Goal: Task Accomplishment & Management: Manage account settings

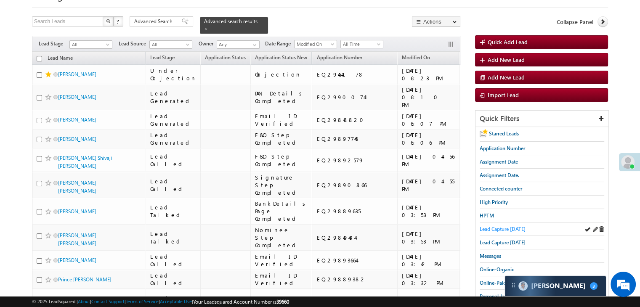
scroll to position [4358, 0]
click at [494, 227] on span "Lead Capture today" at bounding box center [503, 229] width 46 height 6
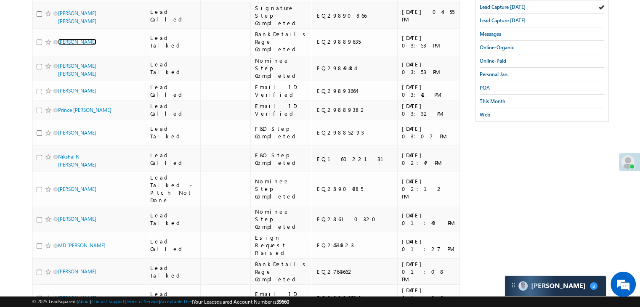
scroll to position [295, 0]
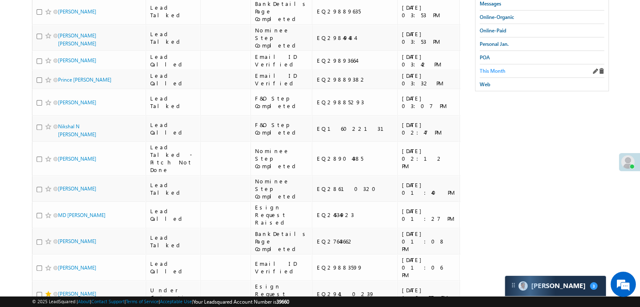
click at [502, 69] on span "This Month" at bounding box center [493, 71] width 26 height 6
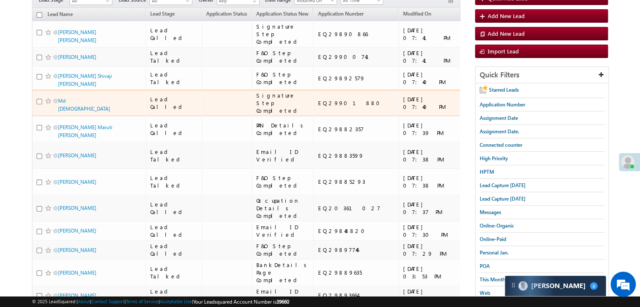
scroll to position [84, 0]
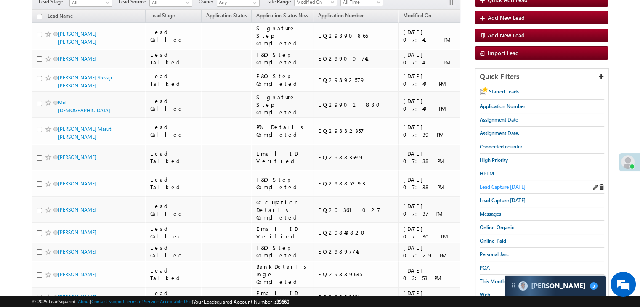
click at [485, 184] on span "Lead Capture [DATE]" at bounding box center [503, 187] width 46 height 6
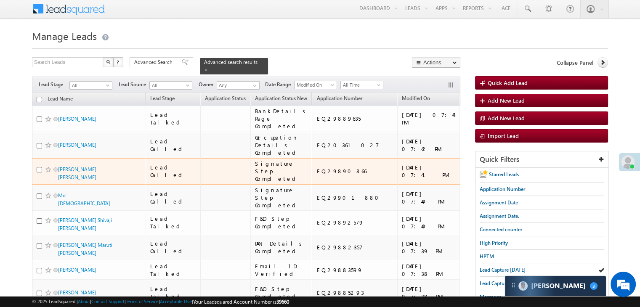
scroll to position [0, 0]
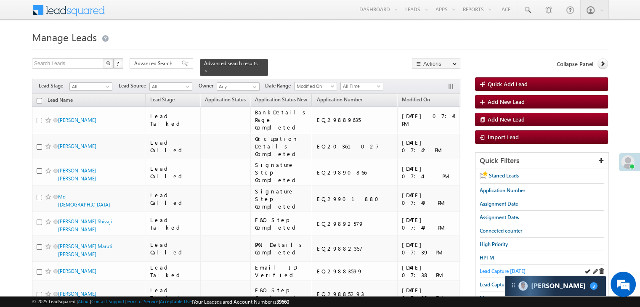
click at [496, 269] on span "Lead Capture today" at bounding box center [503, 271] width 46 height 6
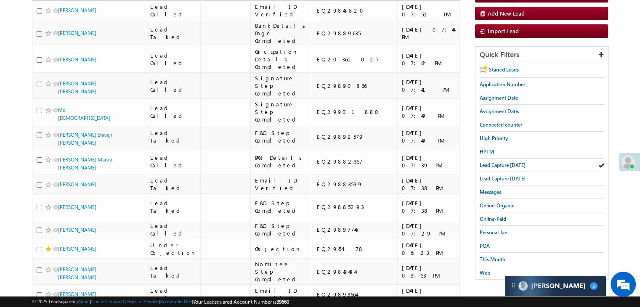
scroll to position [84, 0]
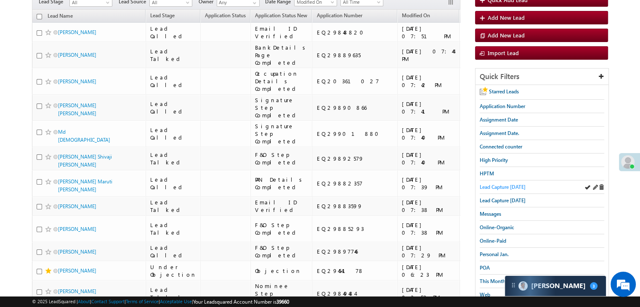
click at [495, 187] on span "Lead Capture today" at bounding box center [503, 187] width 46 height 6
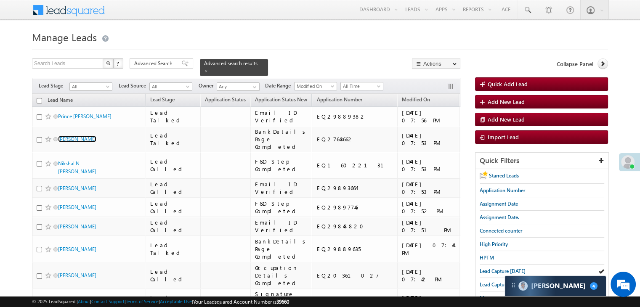
scroll to position [4472, 0]
click at [490, 269] on span "Lead Capture today" at bounding box center [503, 271] width 46 height 6
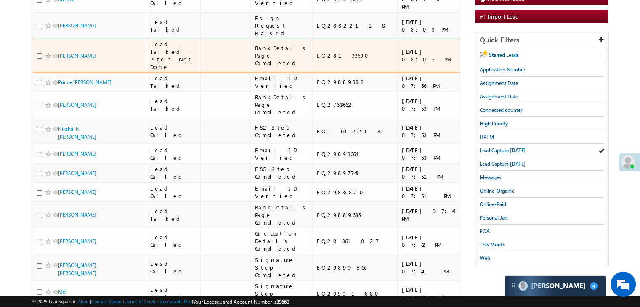
scroll to position [126, 0]
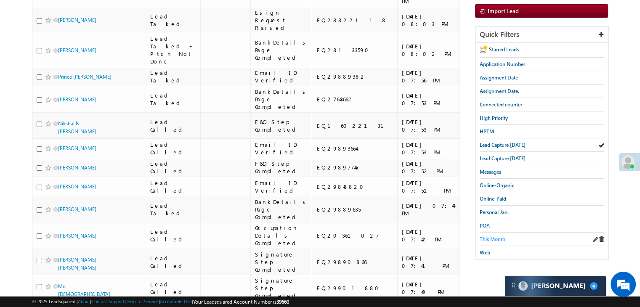
click at [483, 236] on span "This Month" at bounding box center [493, 239] width 26 height 6
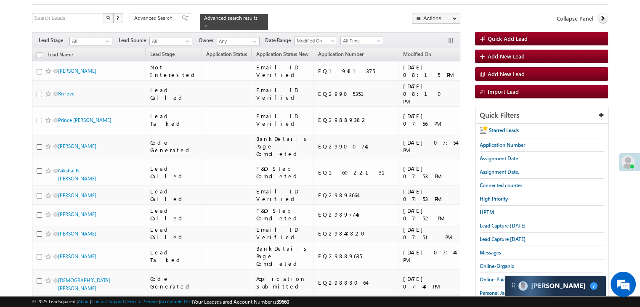
scroll to position [42, 0]
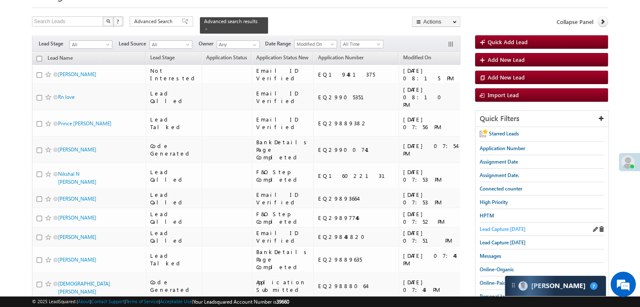
click at [498, 227] on span "Lead Capture today" at bounding box center [503, 229] width 46 height 6
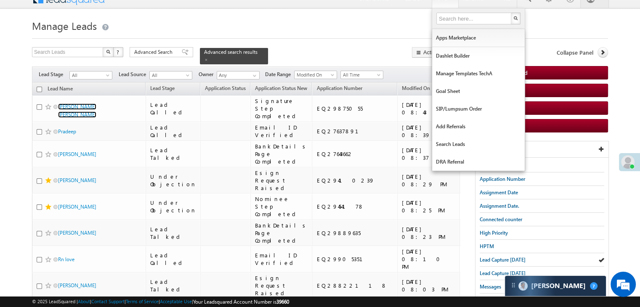
scroll to position [0, 0]
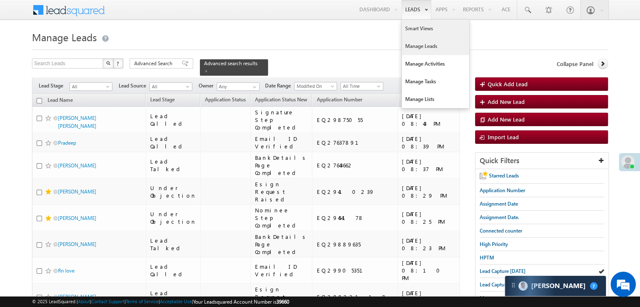
click at [417, 25] on link "Smart Views" at bounding box center [435, 29] width 67 height 18
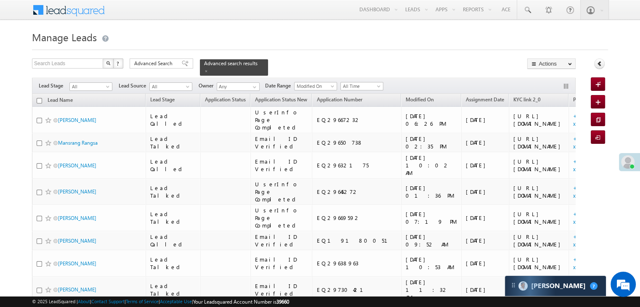
click at [187, 62] on div "Advanced Search Advanced Search Advanced search results" at bounding box center [199, 66] width 138 height 17
click at [182, 62] on span at bounding box center [185, 64] width 7 height 6
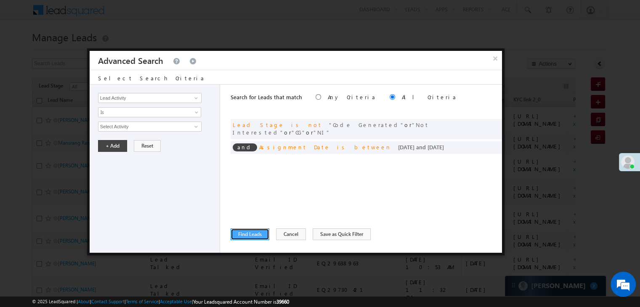
click at [246, 231] on button "Find Leads" at bounding box center [250, 235] width 39 height 12
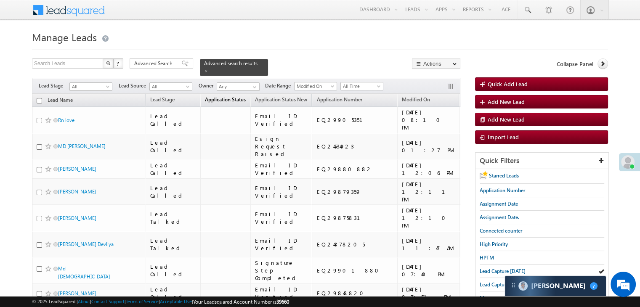
click at [205, 96] on span "Application Status" at bounding box center [225, 99] width 41 height 6
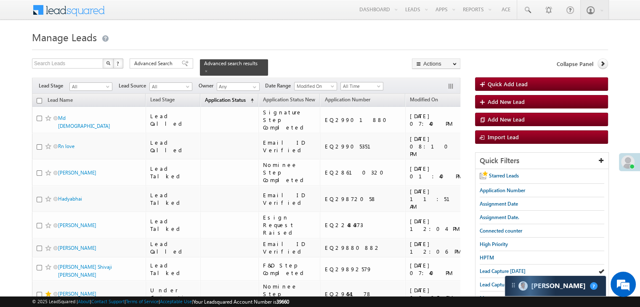
click at [205, 97] on span "Application Status" at bounding box center [225, 100] width 41 height 6
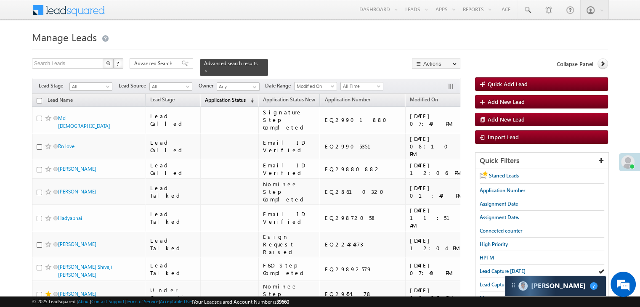
click at [205, 97] on span "Application Status" at bounding box center [225, 100] width 41 height 6
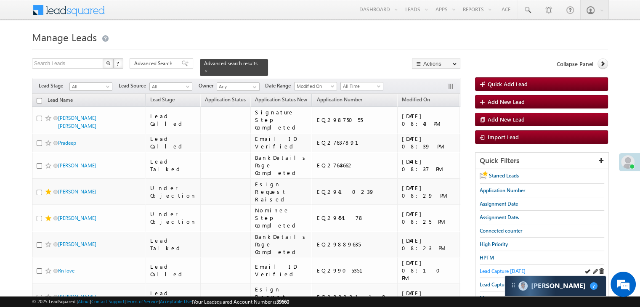
click at [502, 270] on span "Lead Capture [DATE]" at bounding box center [503, 271] width 46 height 6
click at [489, 270] on span "Lead Capture [DATE]" at bounding box center [503, 271] width 46 height 6
click at [499, 269] on span "Lead Capture [DATE]" at bounding box center [503, 271] width 46 height 6
click at [485, 270] on span "Lead Capture [DATE]" at bounding box center [503, 271] width 46 height 6
click at [488, 270] on span "Lead Capture today" at bounding box center [503, 271] width 46 height 6
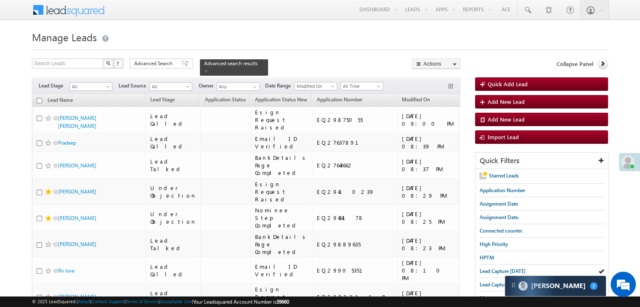
scroll to position [168, 0]
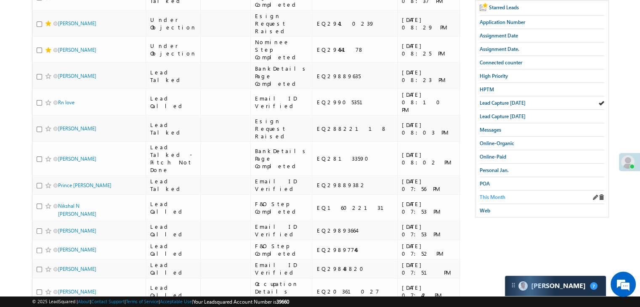
click at [497, 194] on span "This Month" at bounding box center [493, 197] width 26 height 6
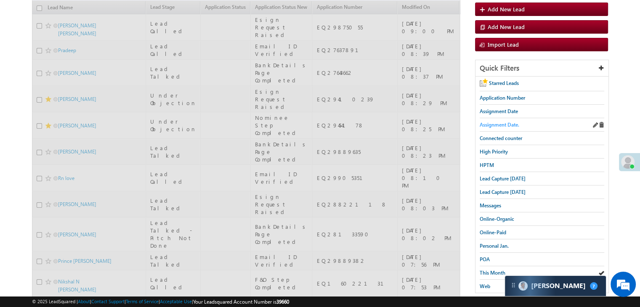
scroll to position [42, 0]
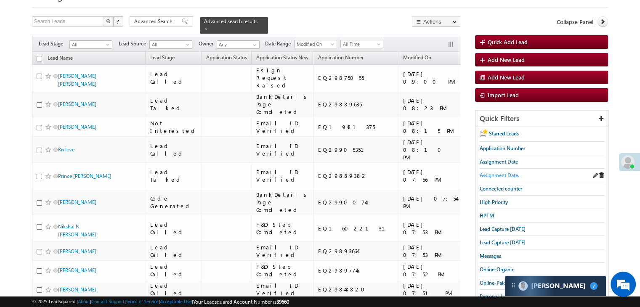
click at [497, 176] on span "Assignment Date." at bounding box center [500, 175] width 40 height 6
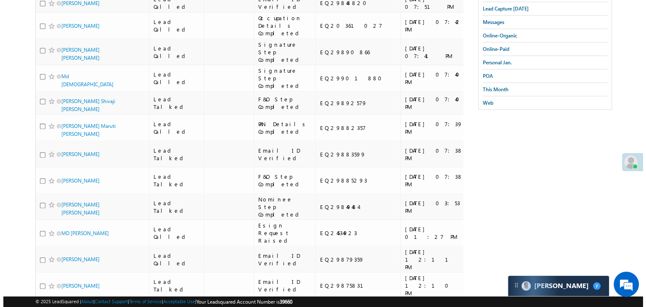
scroll to position [0, 0]
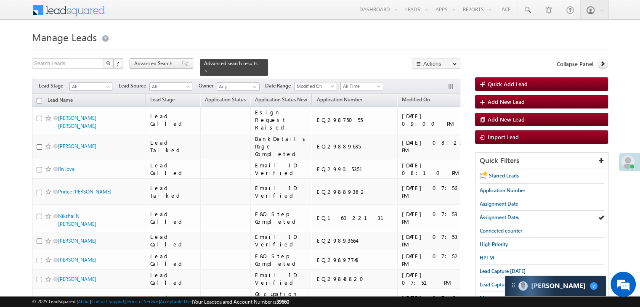
click at [182, 64] on span at bounding box center [185, 64] width 7 height 6
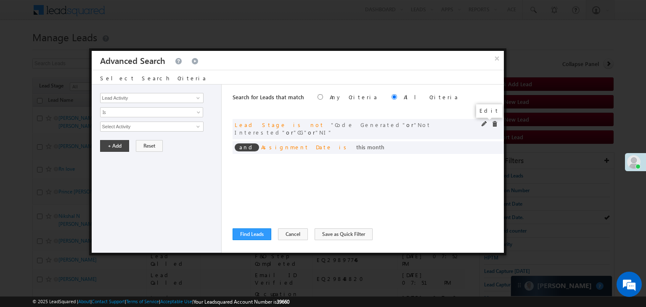
click at [486, 124] on span at bounding box center [485, 124] width 6 height 6
click at [183, 131] on div "Lead Activity Task Sales Group Prospect Id WA Last Message Timestamp 4th Day Di…" at bounding box center [157, 169] width 130 height 168
click at [179, 129] on span "4 selected" at bounding box center [149, 126] width 96 height 9
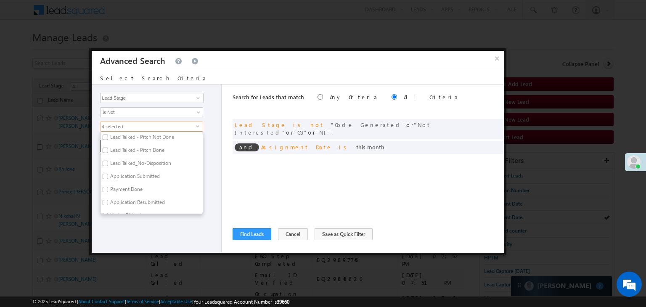
scroll to position [126, 0]
click at [128, 160] on label "Not Interested" at bounding box center [126, 156] width 50 height 13
click at [108, 158] on input "Not Interested" at bounding box center [105, 155] width 5 height 5
checkbox input "false"
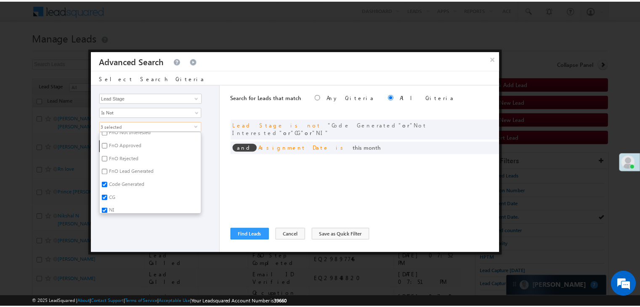
scroll to position [206, 0]
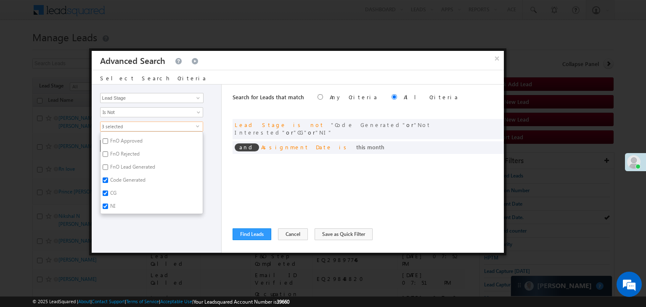
click at [106, 204] on input "NI" at bounding box center [105, 206] width 5 height 5
checkbox input "false"
click at [129, 229] on div "Lead Activity Task Sales Group Prospect Id WA Last Message Timestamp 4th Day Di…" at bounding box center [157, 169] width 130 height 168
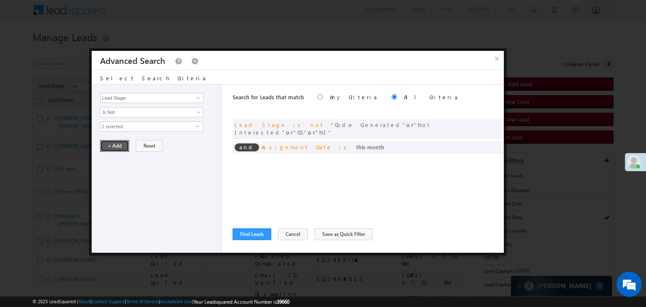
click at [122, 147] on button "+ Add" at bounding box center [114, 146] width 29 height 12
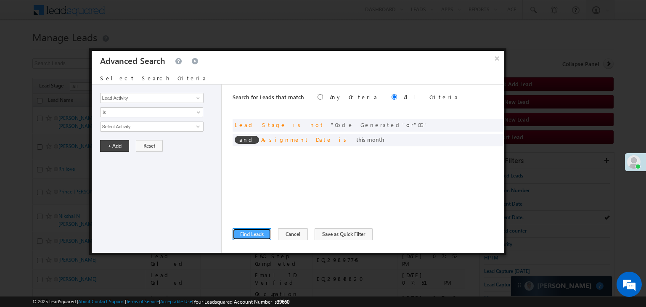
click at [243, 233] on button "Find Leads" at bounding box center [252, 235] width 39 height 12
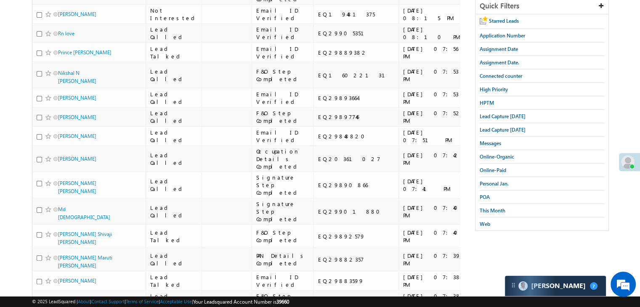
scroll to position [0, 0]
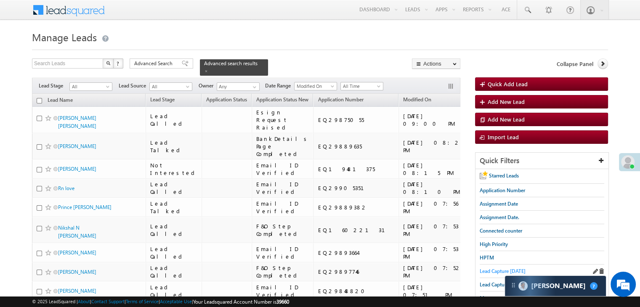
click at [495, 269] on span "Lead Capture today" at bounding box center [503, 271] width 46 height 6
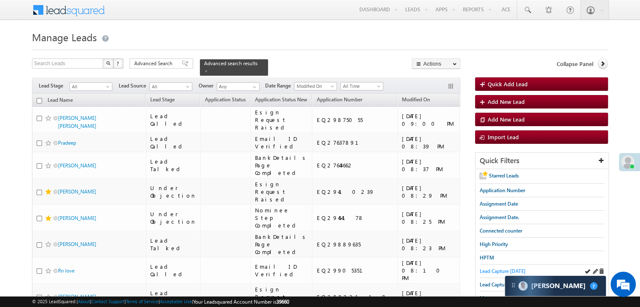
click at [505, 268] on span "Lead Capture today" at bounding box center [503, 271] width 46 height 6
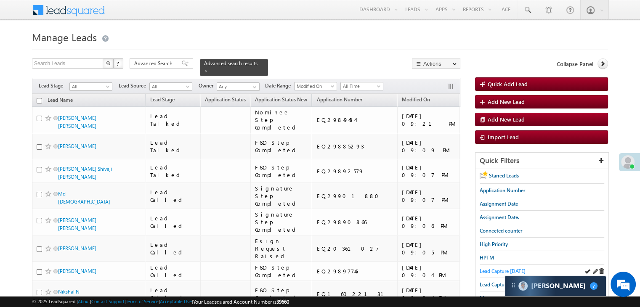
click at [485, 270] on span "Lead Capture today" at bounding box center [503, 271] width 46 height 6
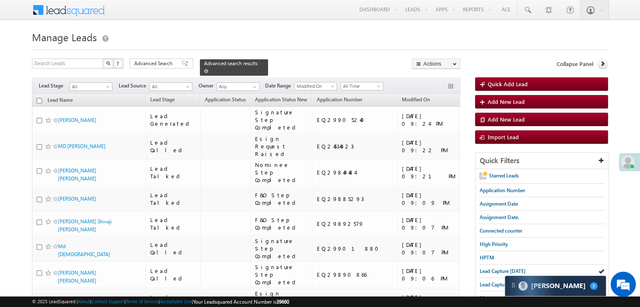
click at [208, 69] on span at bounding box center [206, 71] width 4 height 4
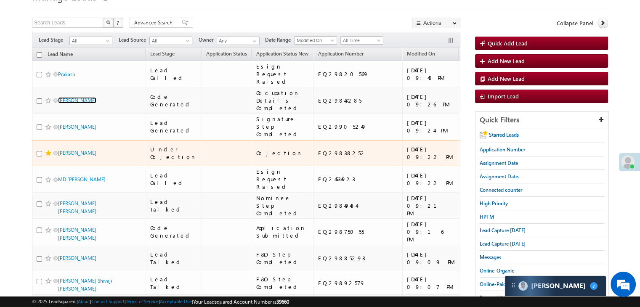
scroll to position [42, 0]
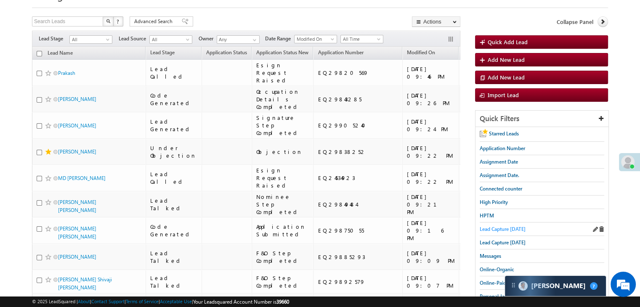
click at [487, 228] on span "Lead Capture today" at bounding box center [503, 229] width 46 height 6
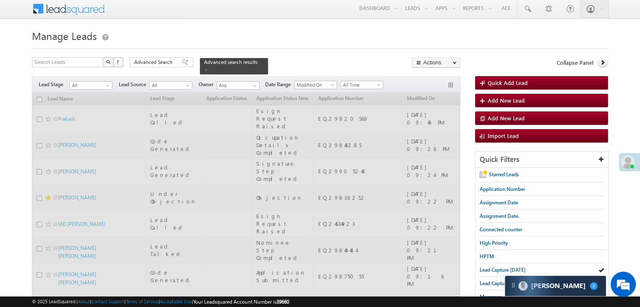
scroll to position [0, 0]
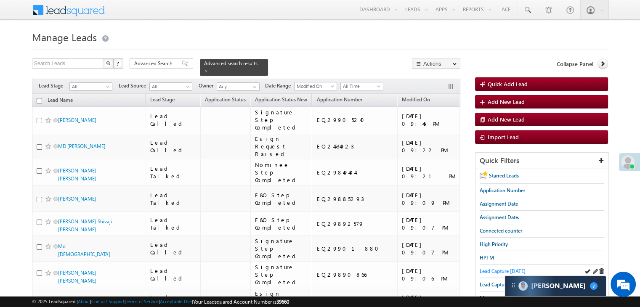
click at [507, 268] on span "Lead Capture today" at bounding box center [503, 271] width 46 height 6
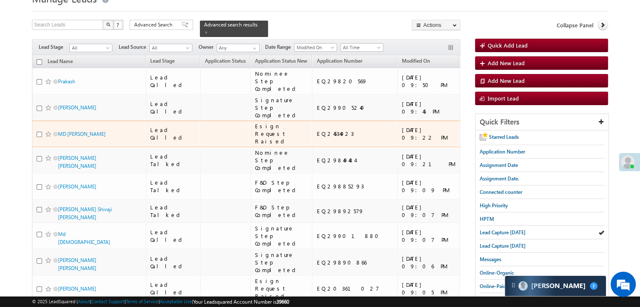
scroll to position [42, 0]
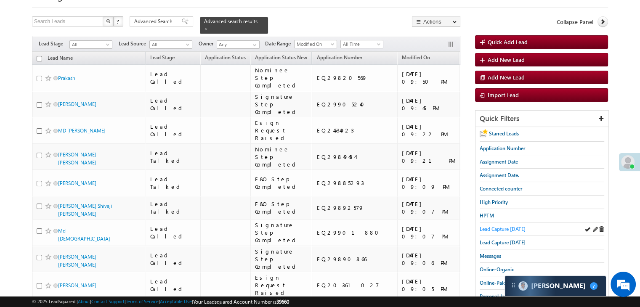
click at [501, 229] on span "Lead Capture today" at bounding box center [503, 229] width 46 height 6
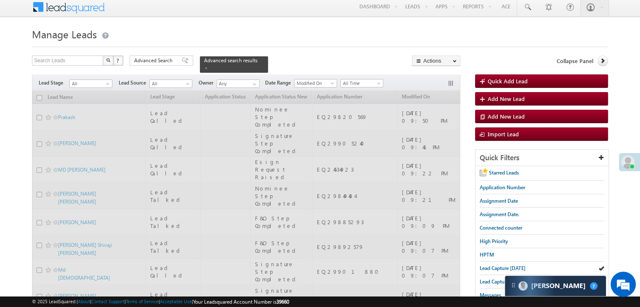
scroll to position [0, 0]
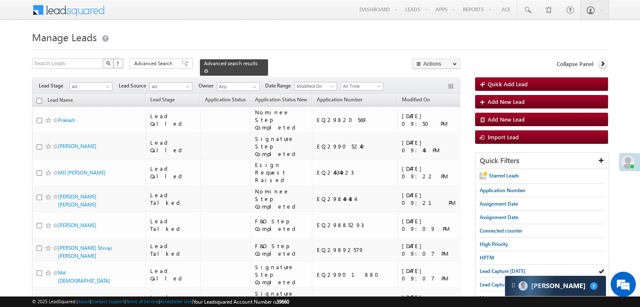
click at [208, 69] on span at bounding box center [206, 71] width 4 height 4
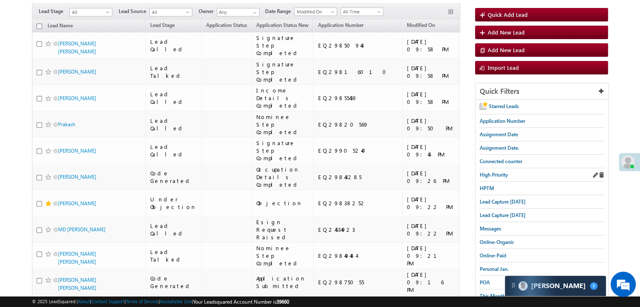
scroll to position [84, 0]
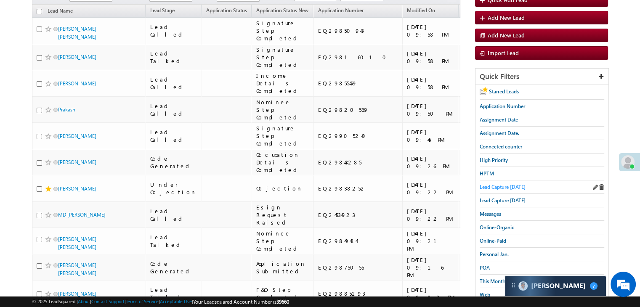
click at [513, 184] on span "Lead Capture today" at bounding box center [503, 187] width 46 height 6
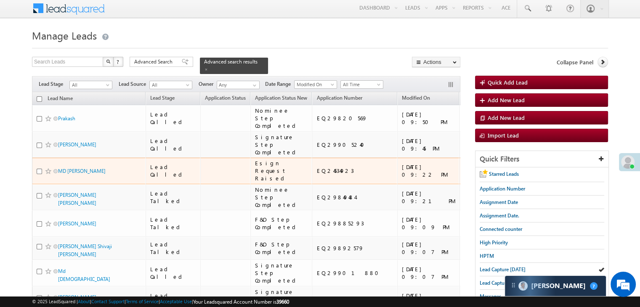
scroll to position [0, 0]
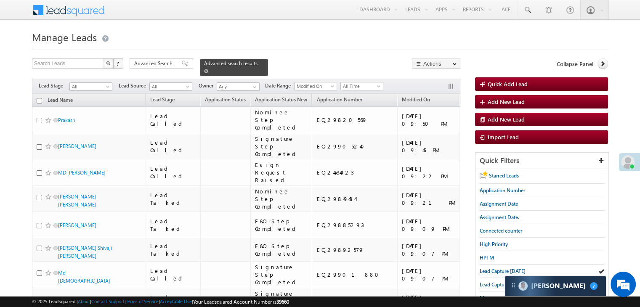
click at [208, 69] on span at bounding box center [206, 71] width 4 height 4
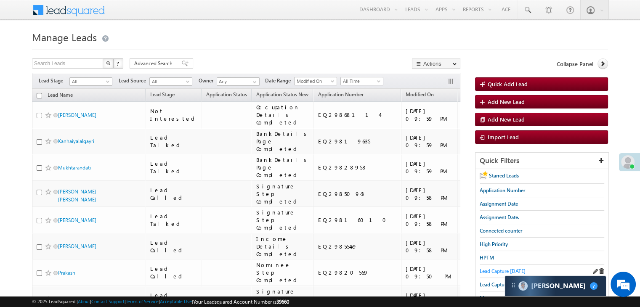
click at [487, 270] on span "Lead Capture today" at bounding box center [503, 271] width 46 height 6
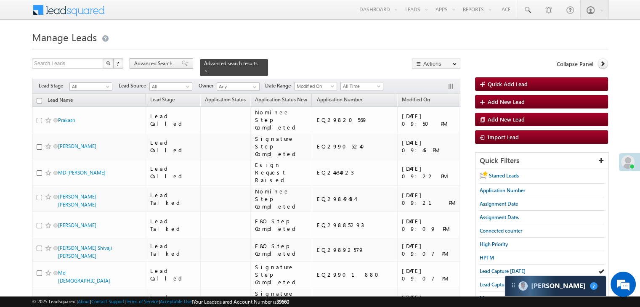
click at [161, 66] on span "Advanced Search" at bounding box center [154, 64] width 41 height 8
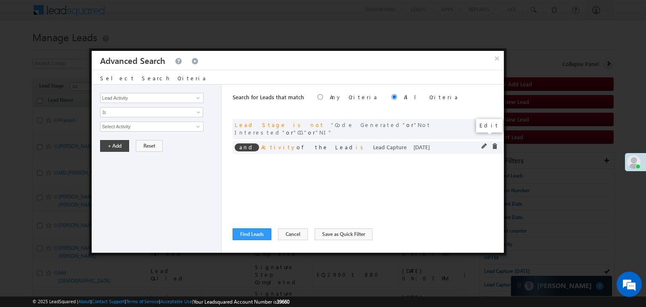
drag, startPoint x: 483, startPoint y: 137, endPoint x: 456, endPoint y: 137, distance: 26.5
click at [482, 144] on span at bounding box center [485, 147] width 6 height 6
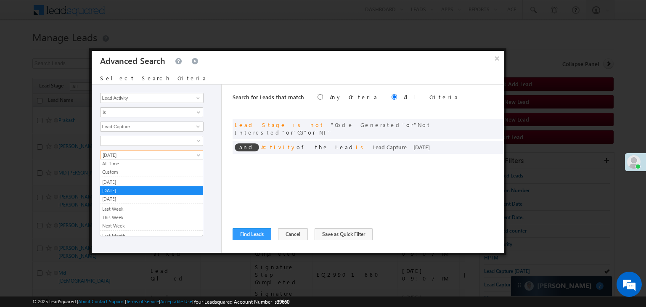
click at [140, 158] on link "Today" at bounding box center [151, 155] width 103 height 10
click at [121, 171] on link "Custom" at bounding box center [151, 172] width 103 height 8
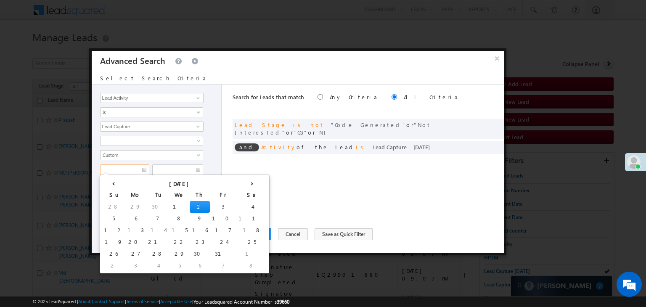
click at [128, 169] on input "text" at bounding box center [124, 170] width 49 height 11
click at [125, 204] on td "29" at bounding box center [135, 207] width 21 height 12
type input "09/29/25"
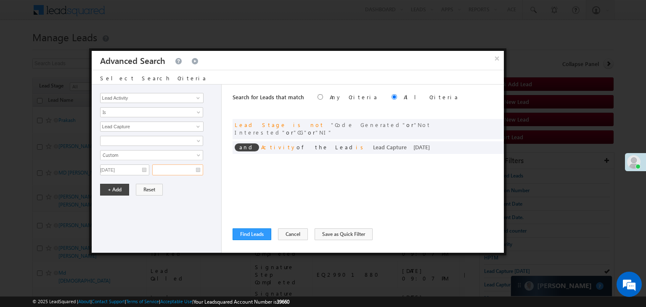
click at [191, 170] on input "text" at bounding box center [177, 170] width 51 height 11
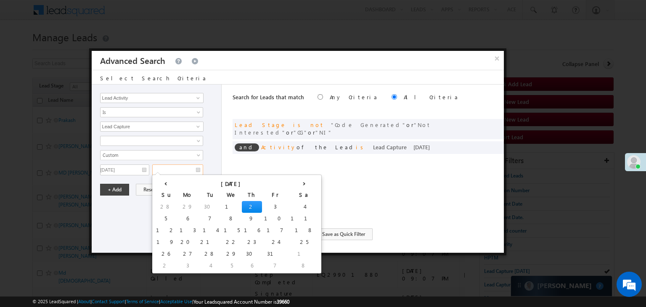
click at [242, 208] on td "2" at bounding box center [252, 207] width 20 height 12
type input "10/02/25"
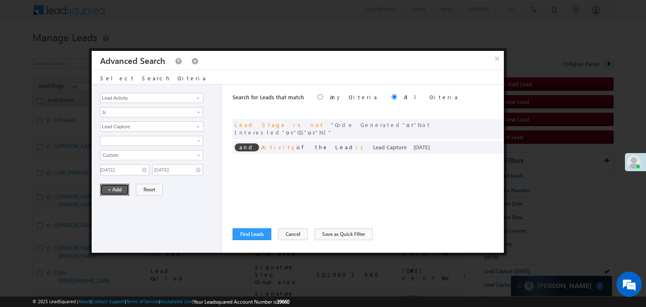
click at [118, 192] on button "+ Add" at bounding box center [114, 190] width 29 height 12
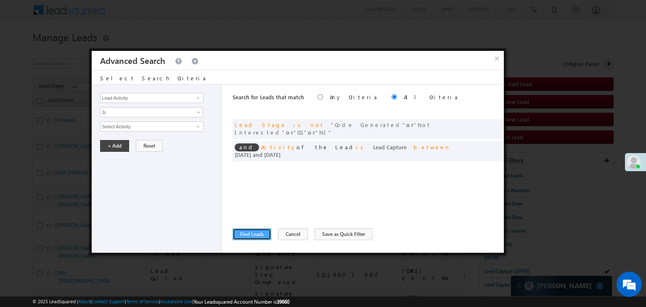
click at [260, 238] on button "Find Leads" at bounding box center [252, 235] width 39 height 12
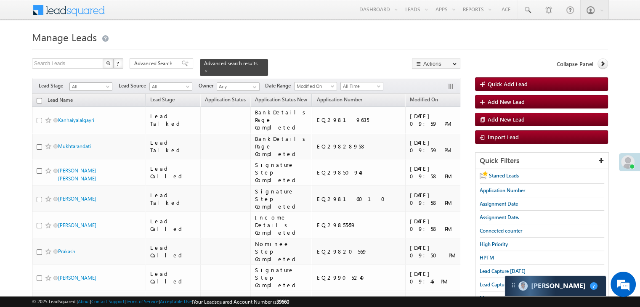
click at [97, 85] on span "All" at bounding box center [90, 87] width 40 height 8
click at [85, 116] on link "Under Objection" at bounding box center [91, 112] width 43 height 8
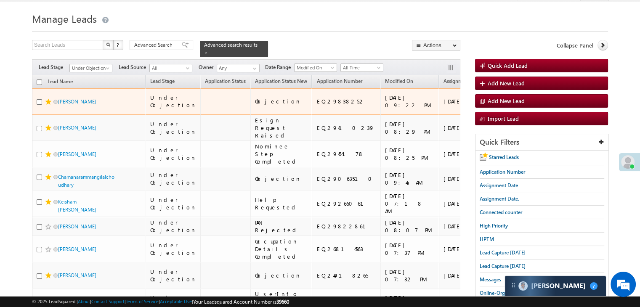
scroll to position [0, 0]
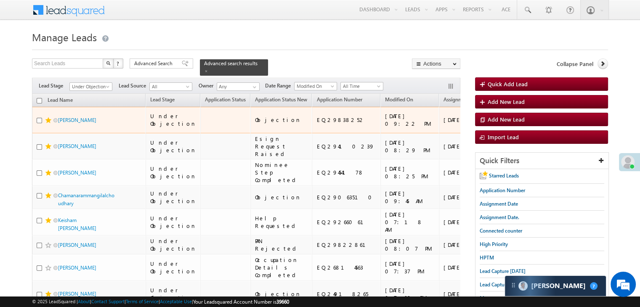
click at [322, 124] on div "EQ29838252" at bounding box center [346, 120] width 60 height 8
drag, startPoint x: 322, startPoint y: 128, endPoint x: 307, endPoint y: 118, distance: 18.0
click at [312, 118] on td "EQ29838252" at bounding box center [346, 120] width 69 height 27
copy div "EQ29838252"
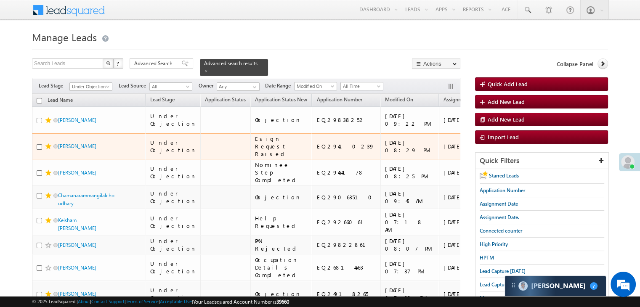
click at [316, 150] on div "EQ29410239" at bounding box center [346, 147] width 60 height 8
copy div "EQ29410239"
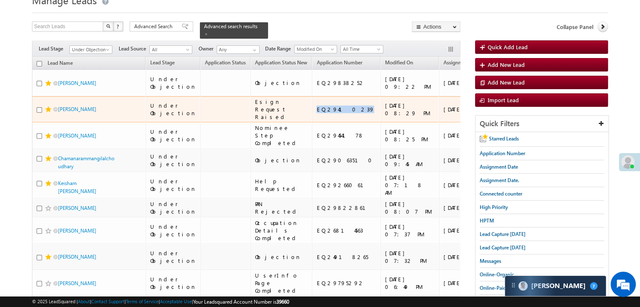
scroll to position [84, 0]
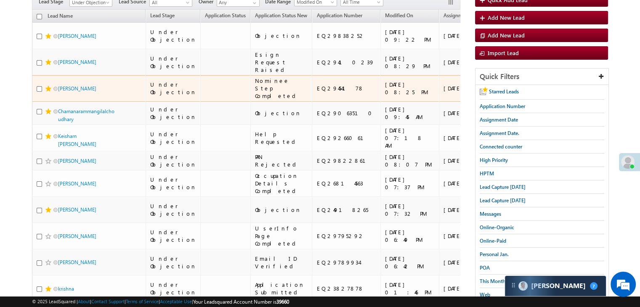
click at [323, 92] on div "EQ29454178" at bounding box center [346, 89] width 60 height 8
copy div "EQ29454178"
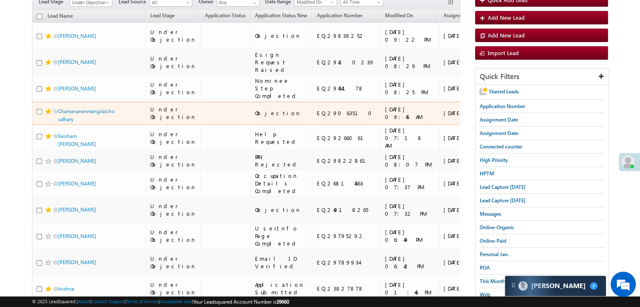
click at [318, 117] on div "EQ29063510" at bounding box center [346, 113] width 60 height 8
copy div "EQ29063510"
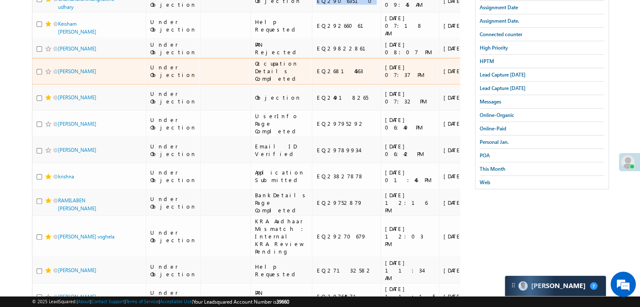
scroll to position [210, 0]
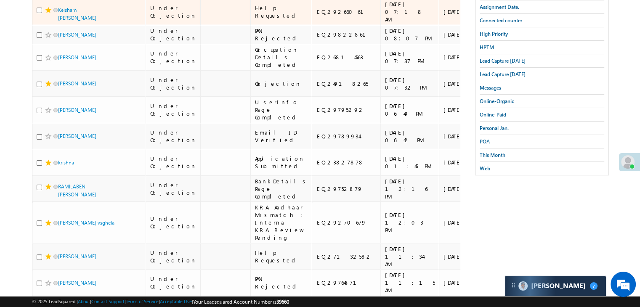
click at [321, 16] on div "EQ29266061" at bounding box center [346, 12] width 60 height 8
copy div "EQ29266061"
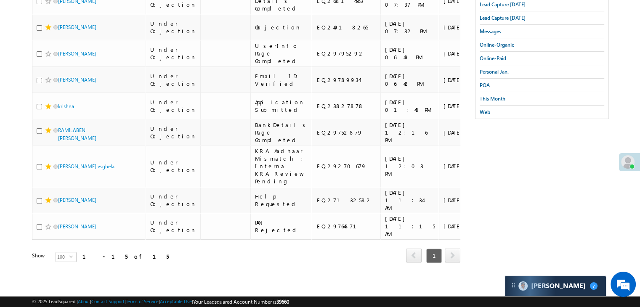
scroll to position [295, 0]
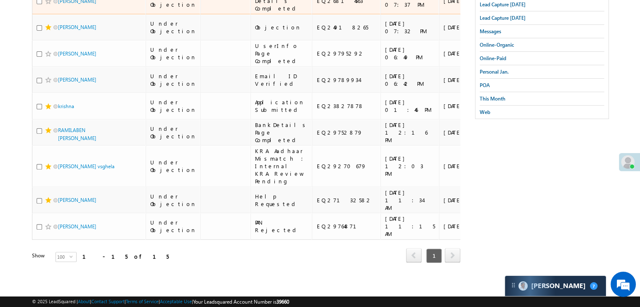
click at [320, 5] on div "EQ26814563" at bounding box center [346, 1] width 60 height 8
copy div "EQ26814563"
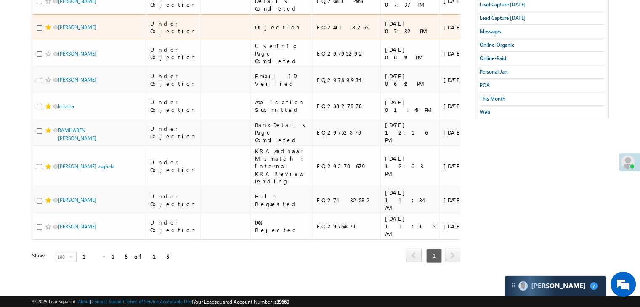
click at [316, 31] on div "EQ24918265" at bounding box center [346, 28] width 60 height 8
copy div "EQ24918265"
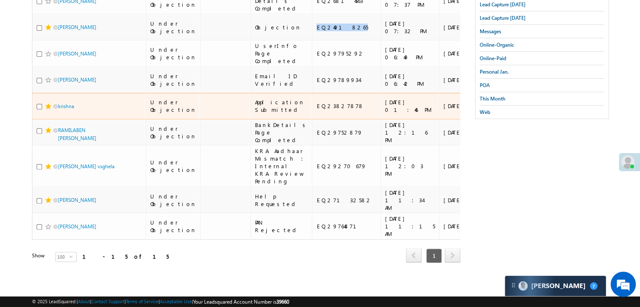
scroll to position [505, 0]
click at [322, 105] on td "EQ23827878" at bounding box center [346, 106] width 69 height 27
click at [322, 106] on div "EQ23827878" at bounding box center [346, 106] width 60 height 8
copy div "EQ23827878"
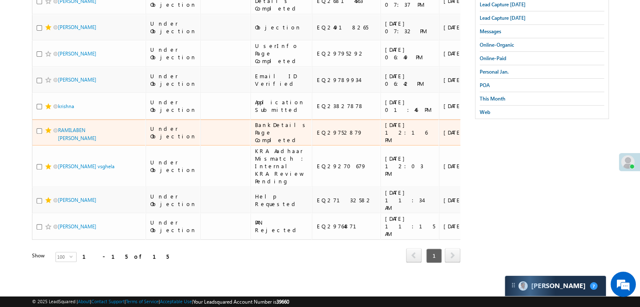
click at [316, 136] on div "EQ29752879" at bounding box center [346, 133] width 60 height 8
copy div "EQ29752879"
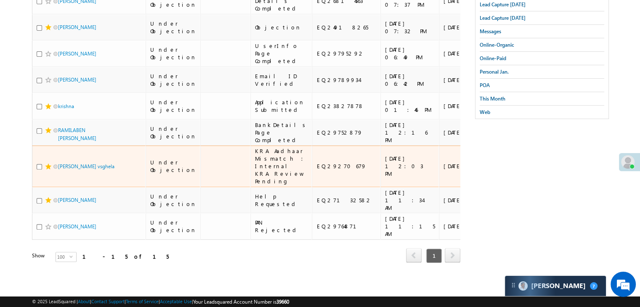
click at [316, 170] on div "EQ29270679" at bounding box center [346, 166] width 60 height 8
copy div "EQ29270679"
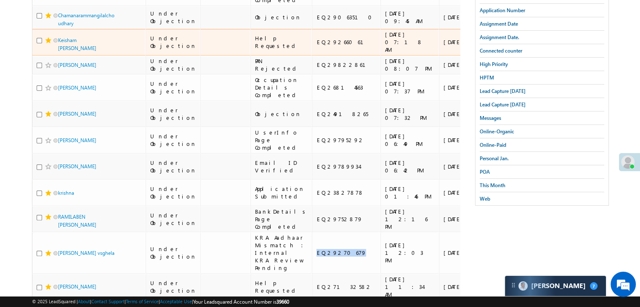
scroll to position [0, 0]
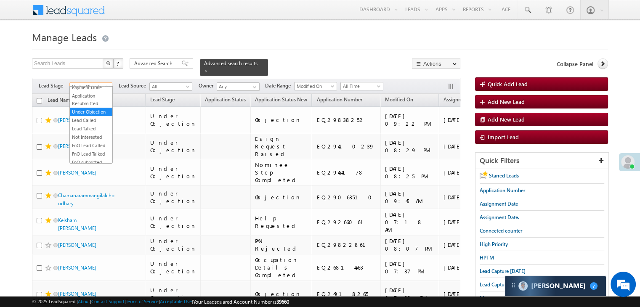
click at [92, 83] on span "Under Objection" at bounding box center [90, 87] width 40 height 8
click at [91, 91] on link "All" at bounding box center [91, 91] width 43 height 8
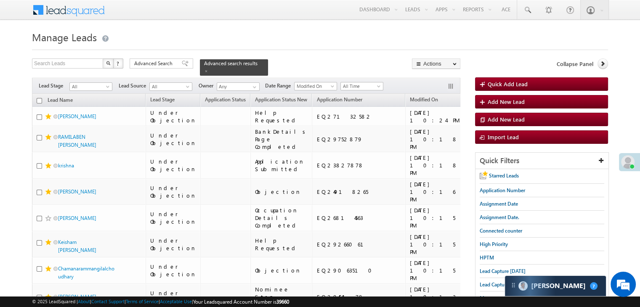
click at [472, 96] on span "Assignment Date" at bounding box center [491, 99] width 38 height 6
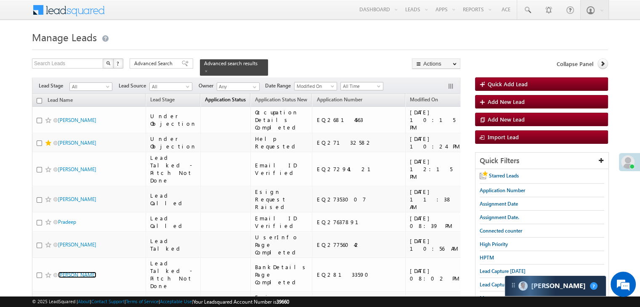
click at [215, 96] on span "Application Status" at bounding box center [225, 99] width 41 height 6
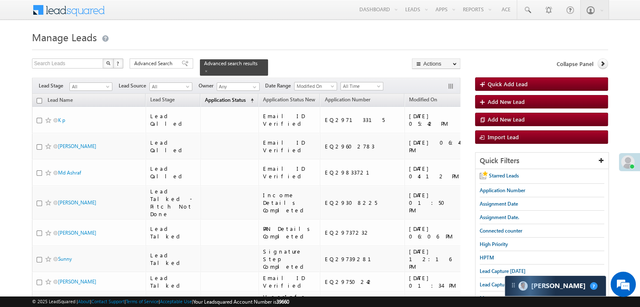
click at [209, 97] on span "Application Status" at bounding box center [225, 100] width 41 height 6
click at [207, 97] on span "Application Status" at bounding box center [225, 100] width 41 height 6
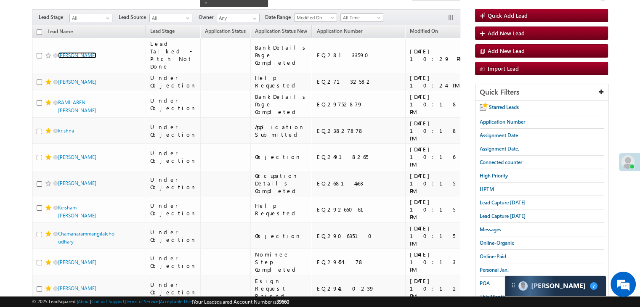
scroll to position [42, 0]
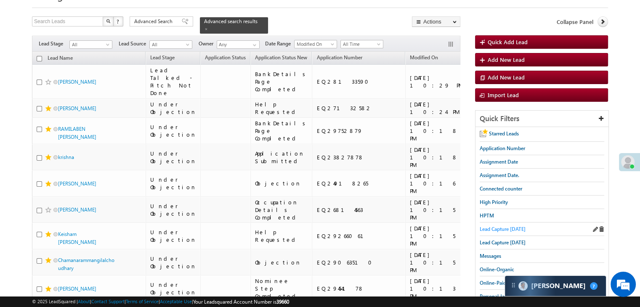
click at [514, 226] on span "Lead Capture today" at bounding box center [503, 229] width 46 height 6
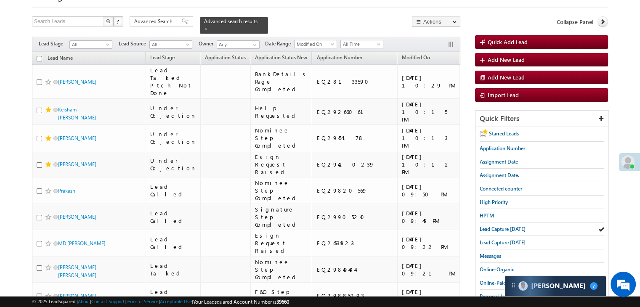
click at [464, 54] on span "Assignment Date" at bounding box center [483, 57] width 38 height 6
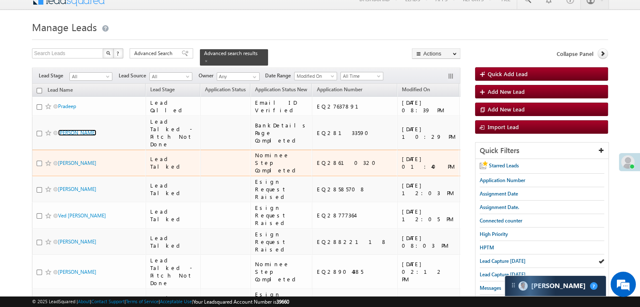
scroll to position [0, 0]
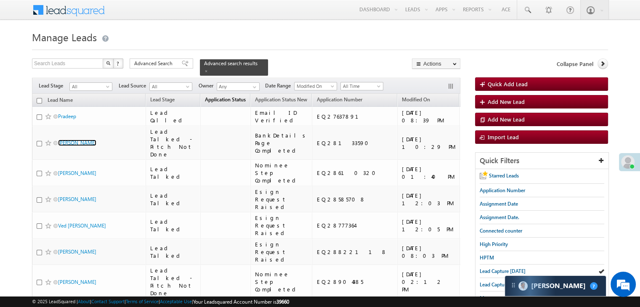
click at [218, 98] on link "Application Status (sorted descending)" at bounding box center [225, 100] width 49 height 11
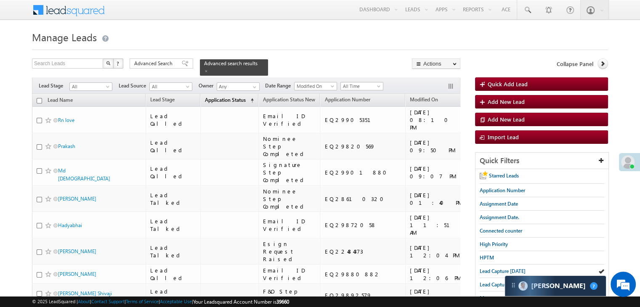
click at [218, 98] on span "Application Status" at bounding box center [225, 100] width 41 height 6
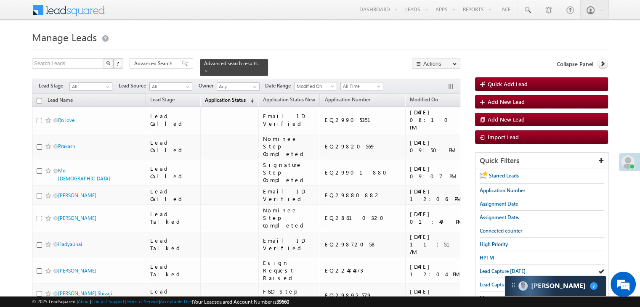
click at [218, 98] on span "Application Status" at bounding box center [225, 100] width 41 height 6
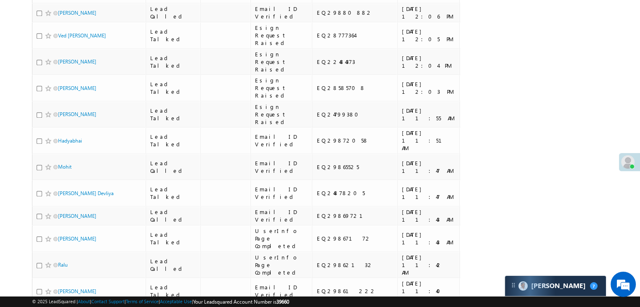
scroll to position [884, 0]
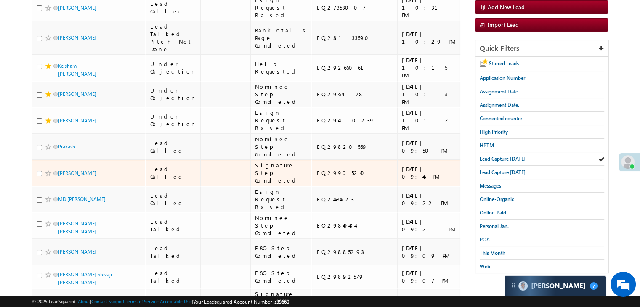
scroll to position [0, 0]
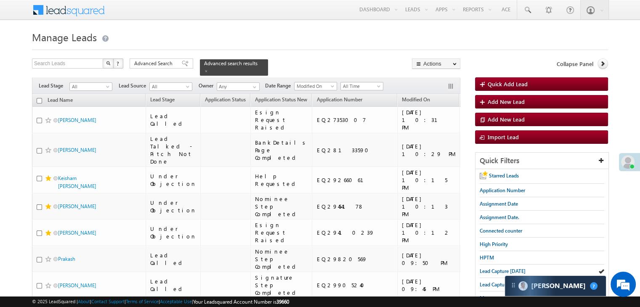
click at [464, 96] on span "Assignment Date" at bounding box center [483, 99] width 38 height 6
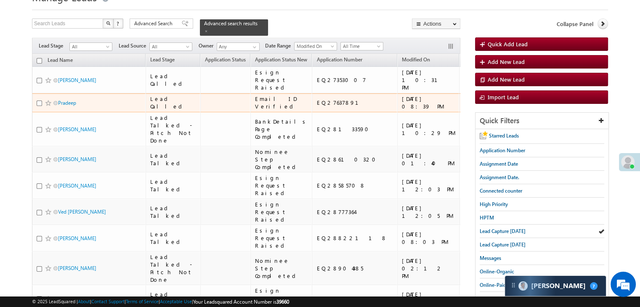
scroll to position [42, 0]
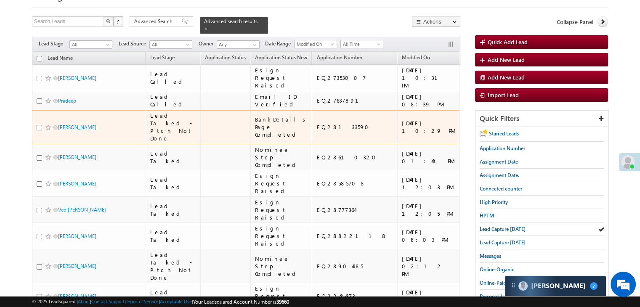
click at [321, 131] on div "EQ28133590" at bounding box center [354, 127] width 77 height 8
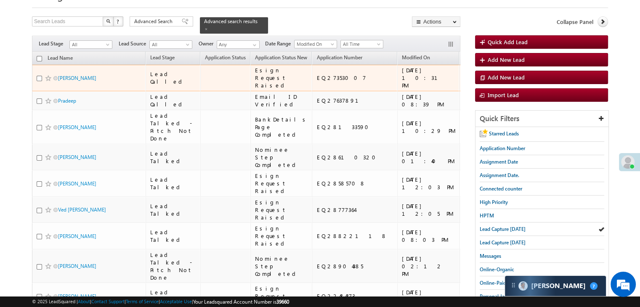
click at [319, 82] on div "EQ27353007" at bounding box center [354, 78] width 77 height 8
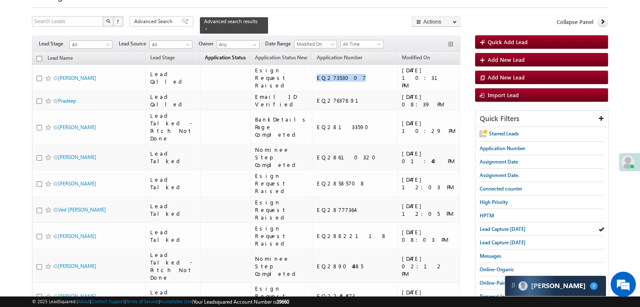
click at [205, 54] on span "Application Status" at bounding box center [225, 57] width 41 height 6
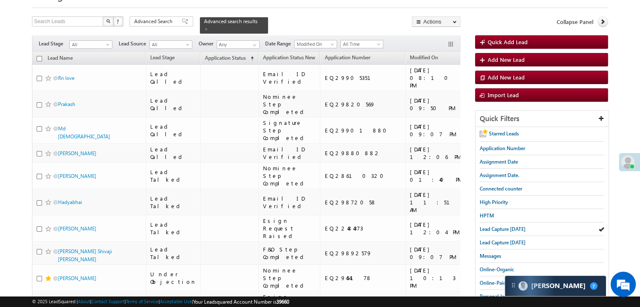
click at [318, 21] on div "Search Leads X ? 44 results found Advanced Search Advanced Search Advanced sear…" at bounding box center [246, 24] width 428 height 17
click at [219, 55] on span "Application Status" at bounding box center [225, 58] width 41 height 6
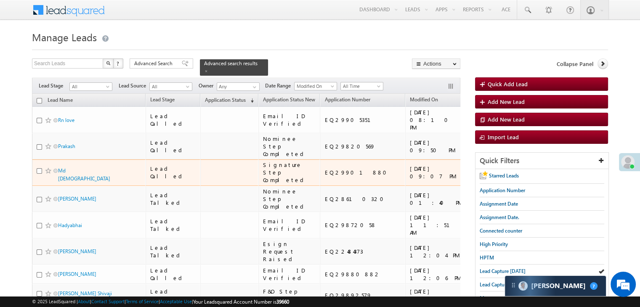
scroll to position [0, 0]
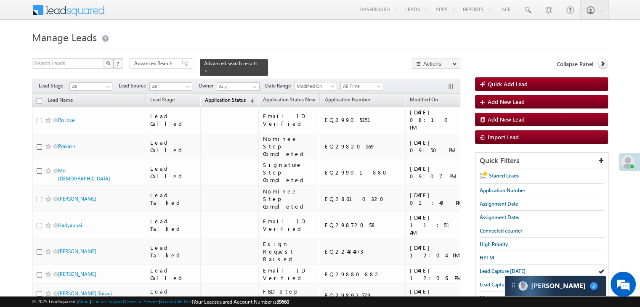
click at [213, 98] on span "Application Status" at bounding box center [225, 100] width 41 height 6
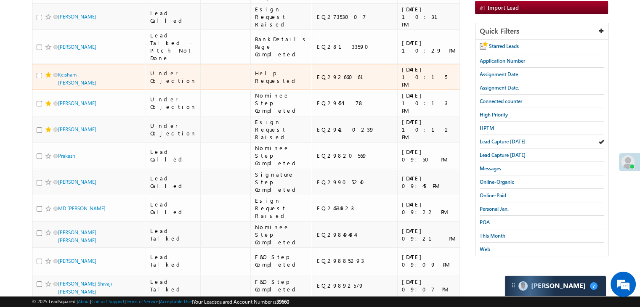
scroll to position [126, 0]
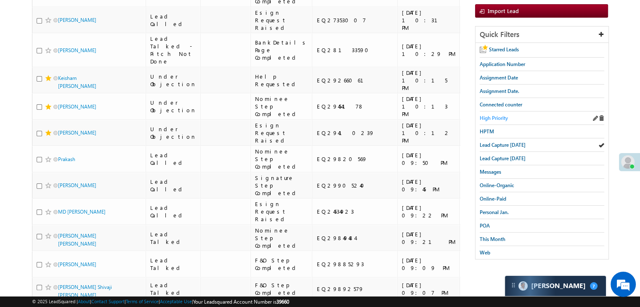
click at [505, 117] on span "High Priority" at bounding box center [494, 118] width 28 height 6
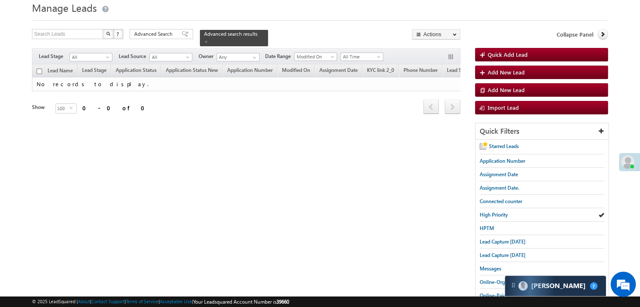
scroll to position [0, 0]
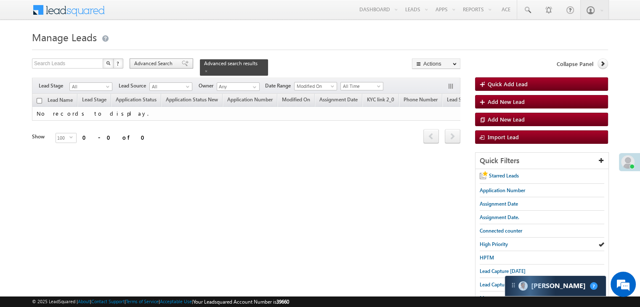
click at [182, 64] on span at bounding box center [185, 64] width 7 height 6
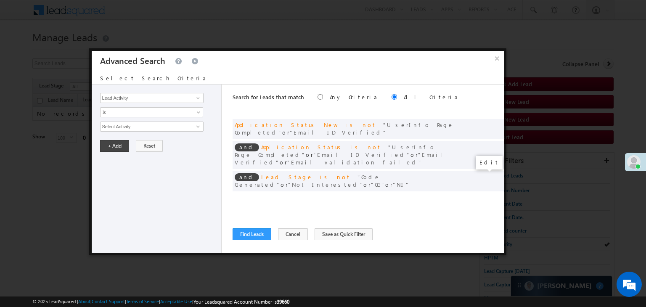
click at [483, 196] on span at bounding box center [485, 199] width 6 height 6
click at [146, 142] on input "07/01/25" at bounding box center [124, 141] width 49 height 11
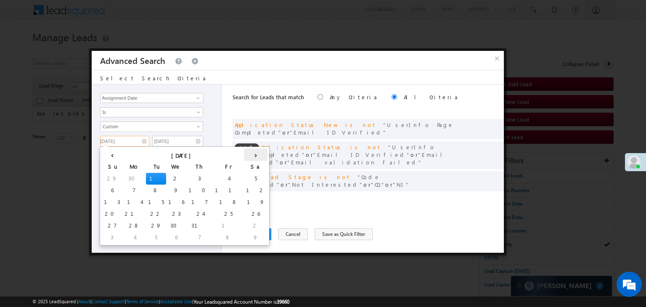
click at [244, 154] on th "›" at bounding box center [256, 155] width 24 height 13
click at [247, 154] on th "›" at bounding box center [257, 155] width 20 height 13
click at [223, 213] on td "26" at bounding box center [236, 214] width 27 height 12
type input "09/26/25"
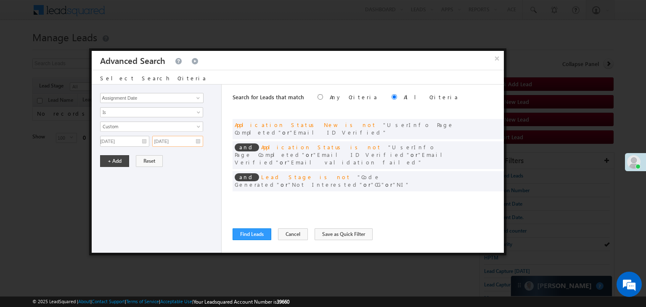
click at [190, 138] on input "07/01/25" at bounding box center [177, 141] width 51 height 11
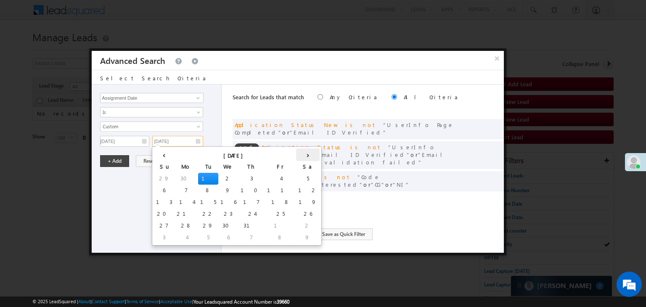
click at [296, 156] on th "›" at bounding box center [308, 155] width 24 height 13
click at [300, 156] on th "›" at bounding box center [310, 155] width 20 height 13
drag, startPoint x: 182, startPoint y: 226, endPoint x: 125, endPoint y: 206, distance: 60.2
click at [198, 226] on td "30" at bounding box center [208, 226] width 20 height 12
type input "09/30/25"
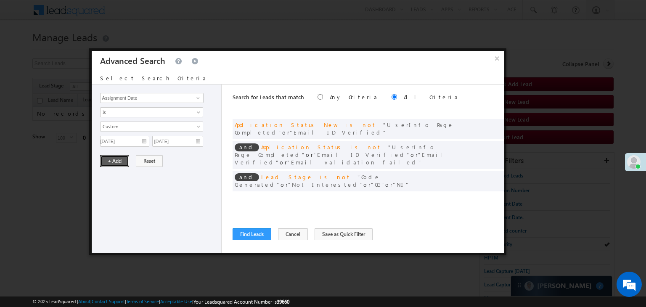
click at [123, 159] on button "+ Add" at bounding box center [114, 161] width 29 height 12
click at [253, 231] on button "Find Leads" at bounding box center [252, 235] width 39 height 12
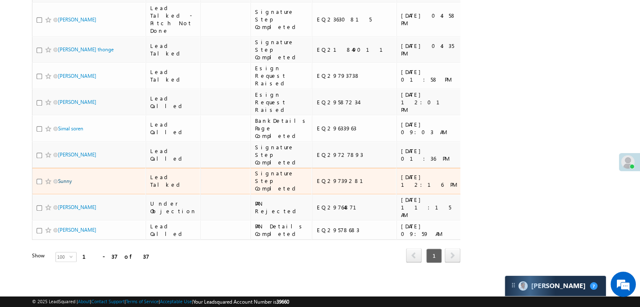
scroll to position [1676, 0]
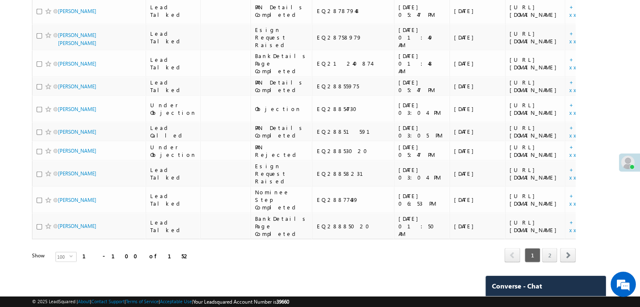
scroll to position [3199, 0]
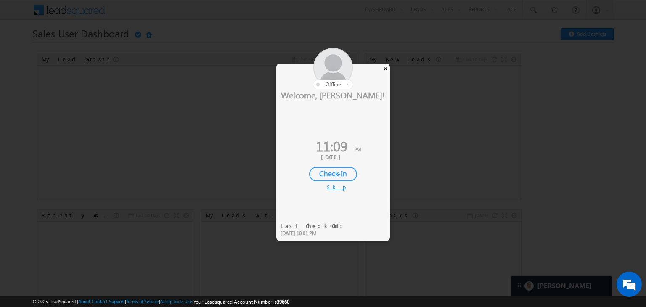
click at [385, 68] on div "×" at bounding box center [385, 68] width 9 height 9
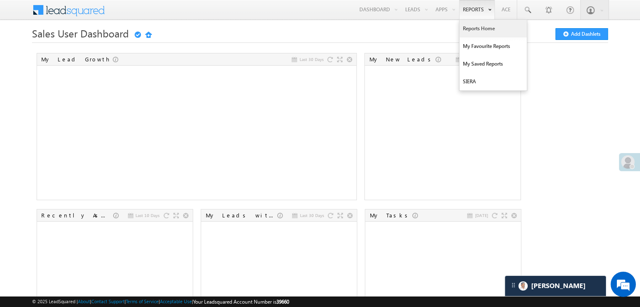
click at [473, 29] on link "Reports Home" at bounding box center [493, 29] width 67 height 18
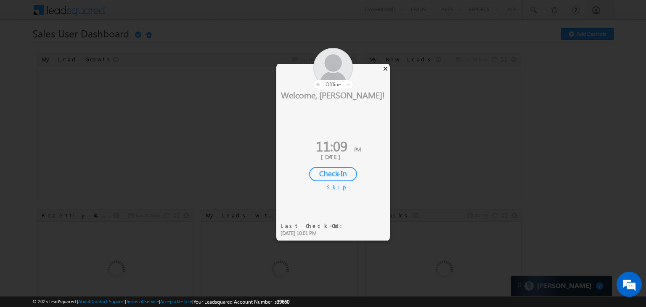
click at [383, 69] on div "×" at bounding box center [385, 68] width 9 height 9
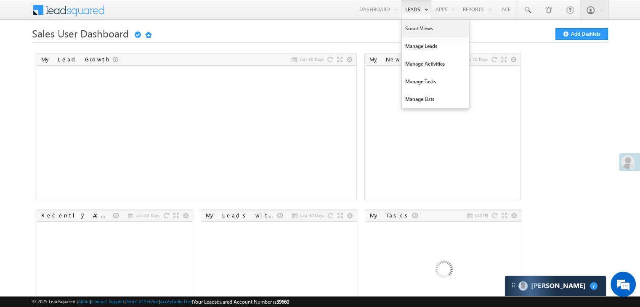
click at [407, 28] on link "Smart Views" at bounding box center [435, 29] width 67 height 18
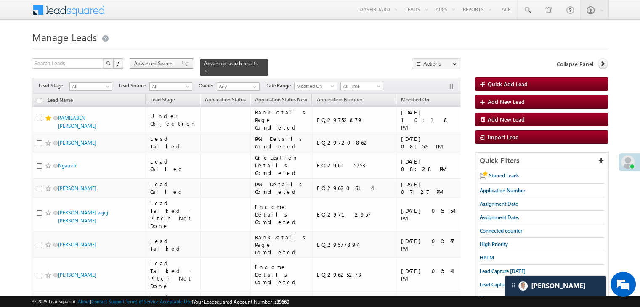
click at [171, 64] on span "Advanced Search" at bounding box center [154, 64] width 41 height 8
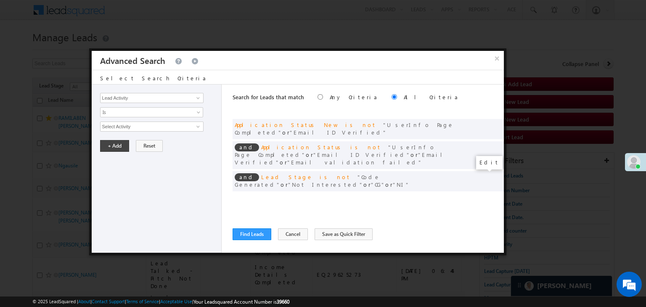
click at [482, 196] on span at bounding box center [485, 199] width 6 height 6
click at [130, 140] on input "[DATE]" at bounding box center [124, 141] width 49 height 11
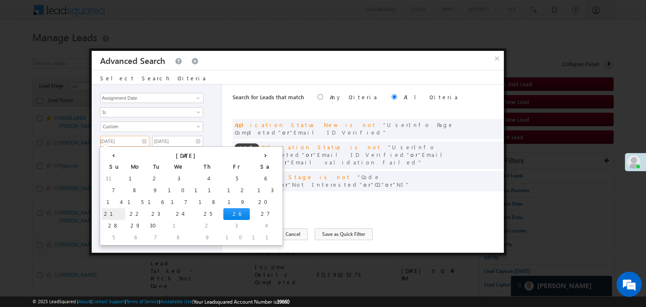
click at [108, 209] on td "21" at bounding box center [114, 214] width 24 height 12
type input "09/21/25"
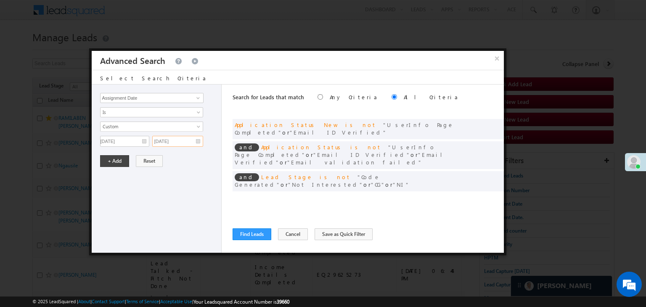
click at [184, 145] on input "09/30/25" at bounding box center [177, 141] width 51 height 11
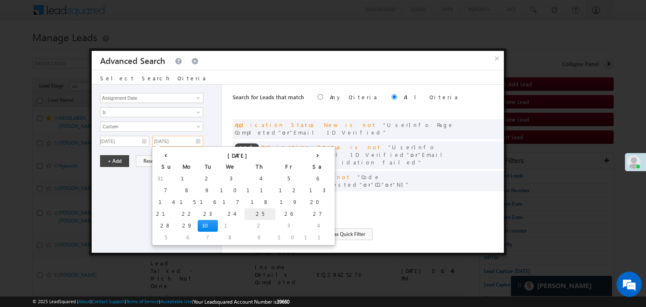
click at [245, 213] on td "25" at bounding box center [260, 214] width 31 height 12
type input "09/25/25"
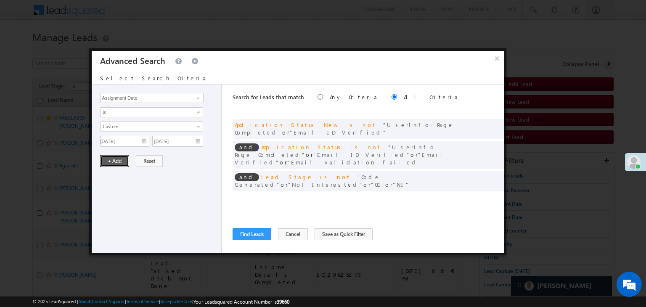
click at [129, 160] on button "+ Add" at bounding box center [114, 161] width 29 height 12
click at [242, 234] on button "Find Leads" at bounding box center [252, 235] width 39 height 12
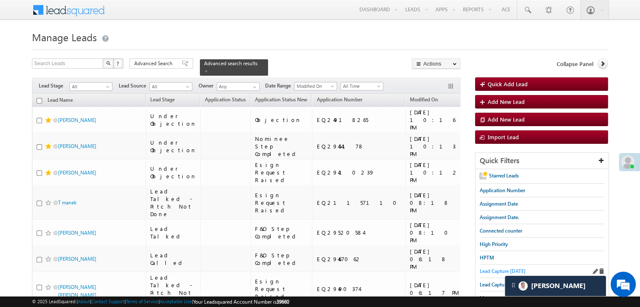
click at [498, 268] on span "Lead Capture today" at bounding box center [503, 271] width 46 height 6
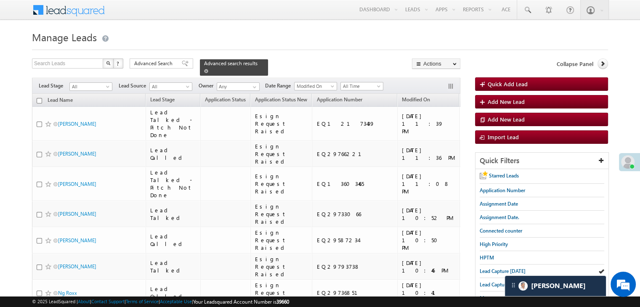
click at [208, 69] on span at bounding box center [206, 71] width 4 height 4
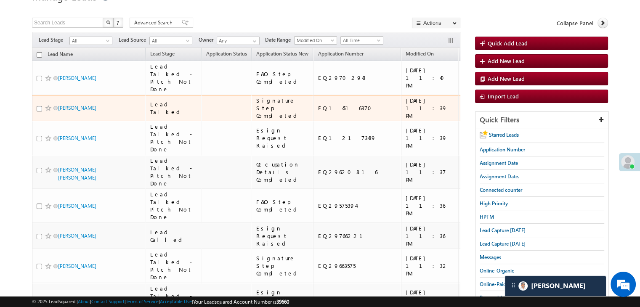
scroll to position [42, 0]
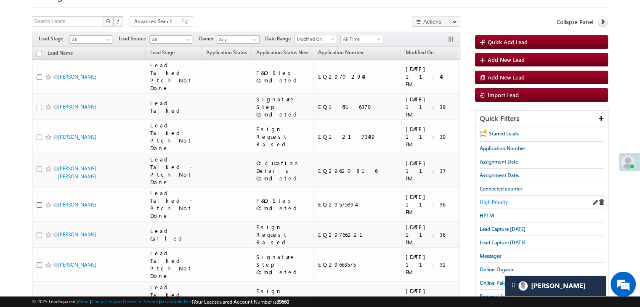
click at [488, 201] on span "High Priority" at bounding box center [494, 202] width 28 height 6
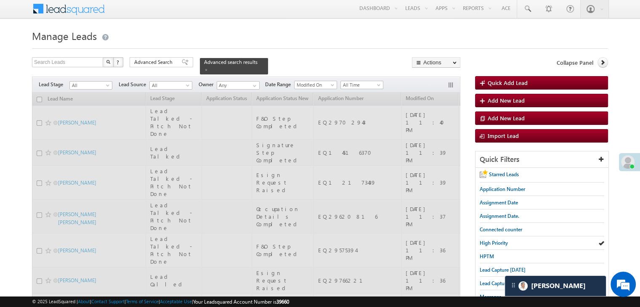
scroll to position [0, 0]
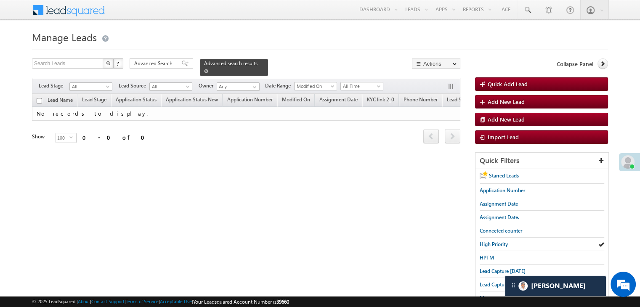
click at [208, 67] on link at bounding box center [206, 70] width 4 height 7
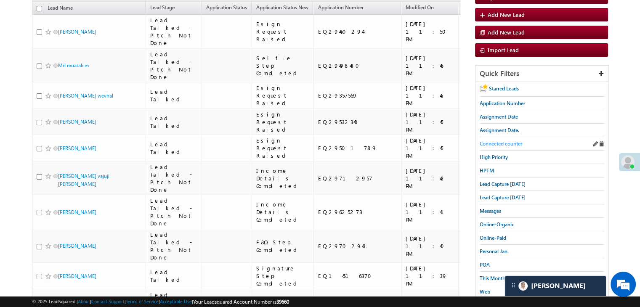
scroll to position [84, 0]
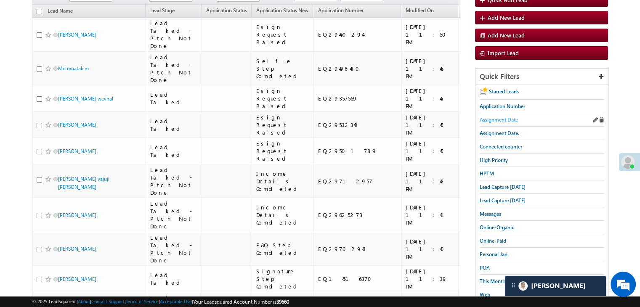
click at [508, 120] on span "Assignment Date" at bounding box center [499, 120] width 38 height 6
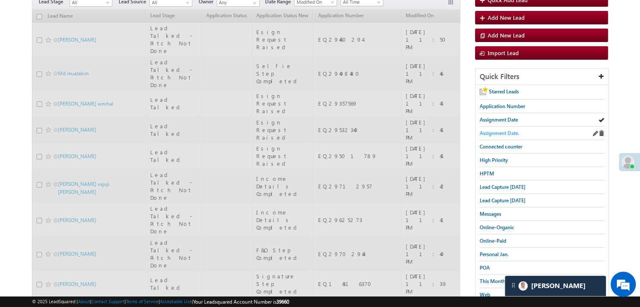
click at [505, 130] on span "Assignment Date." at bounding box center [500, 133] width 40 height 6
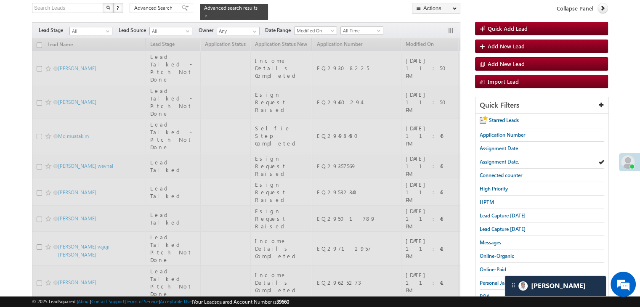
scroll to position [0, 0]
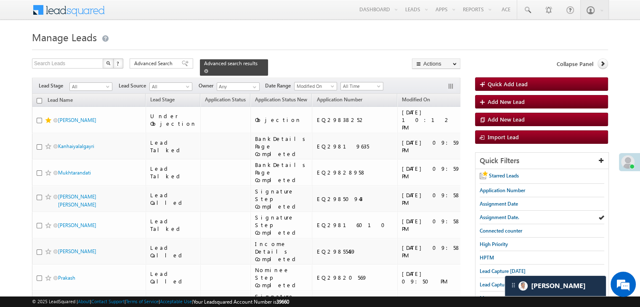
click at [208, 69] on span at bounding box center [206, 71] width 4 height 4
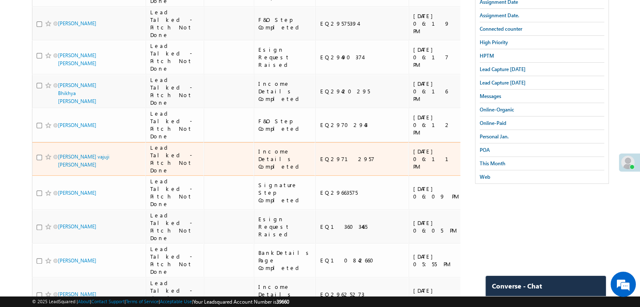
scroll to position [42, 0]
